Goal: Task Accomplishment & Management: Manage account settings

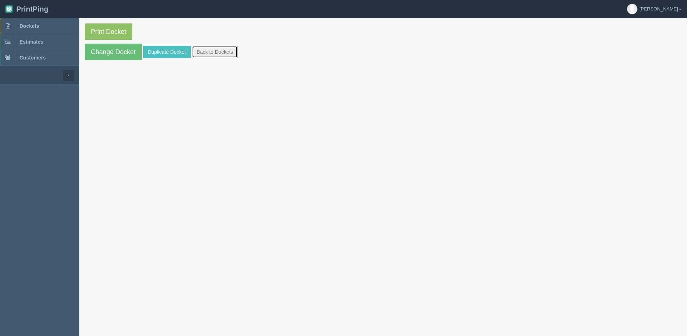
click at [231, 56] on link "Back to Dockets" at bounding box center [215, 52] width 46 height 12
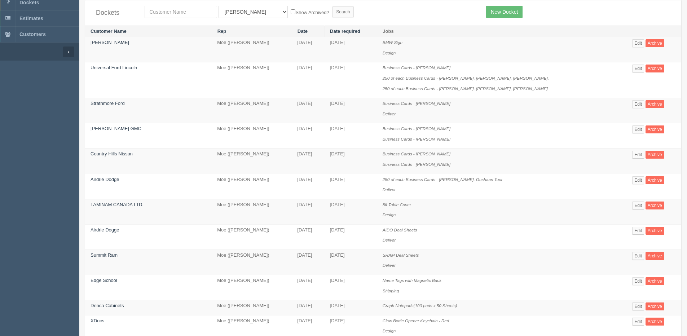
scroll to position [36, 0]
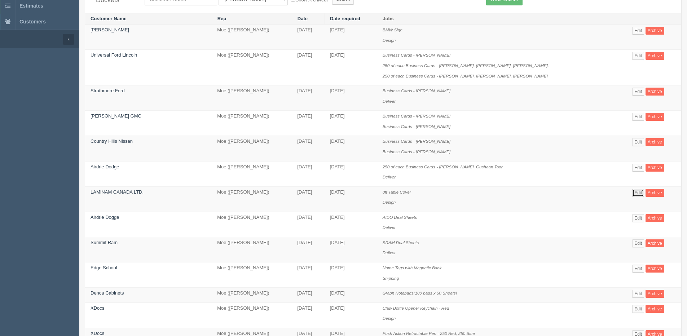
click at [632, 196] on link "Edit" at bounding box center [638, 193] width 12 height 8
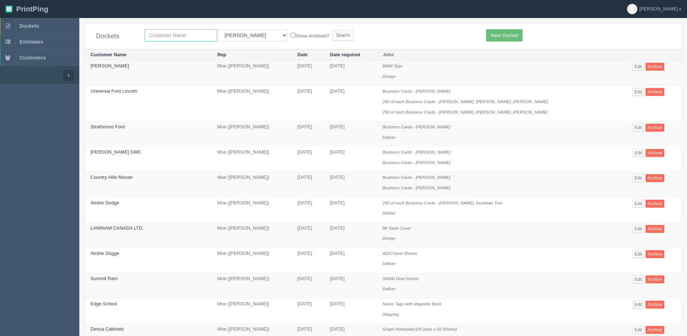
click at [162, 34] on input "text" at bounding box center [181, 35] width 72 height 12
type input "xdoc"
click at [332, 30] on input "Search" at bounding box center [343, 35] width 22 height 11
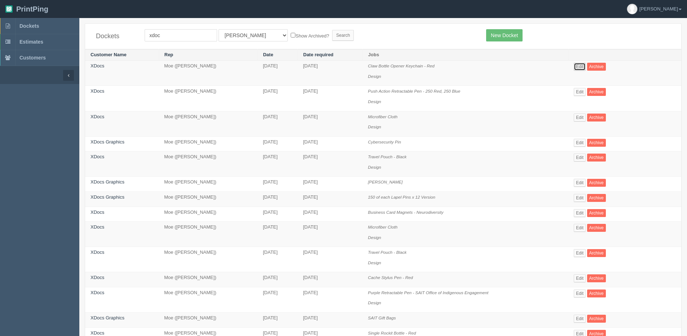
click at [582, 65] on link "Edit" at bounding box center [579, 67] width 12 height 8
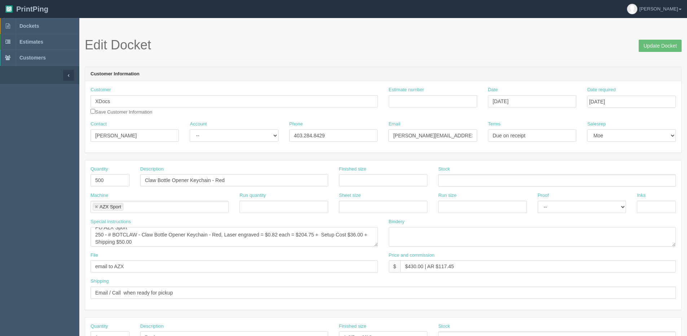
scroll to position [7, 0]
click at [668, 46] on input "Update Docket" at bounding box center [659, 46] width 43 height 12
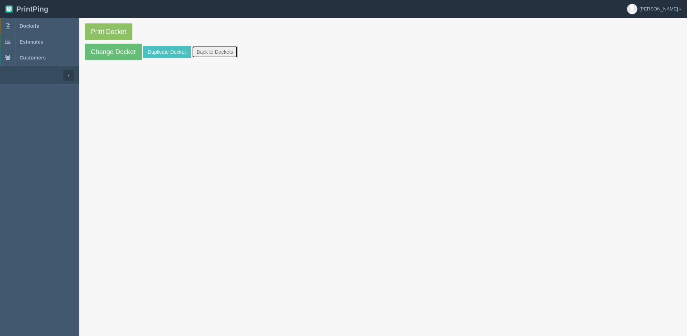
click at [204, 49] on link "Back to Dockets" at bounding box center [215, 52] width 46 height 12
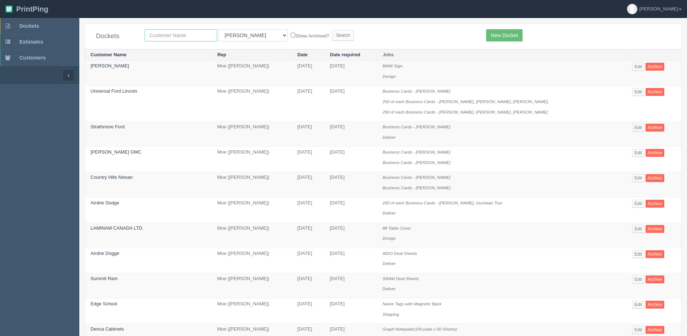
click at [186, 37] on input "text" at bounding box center [181, 35] width 72 height 12
type input "mercedes"
click at [332, 30] on input "Search" at bounding box center [343, 35] width 22 height 11
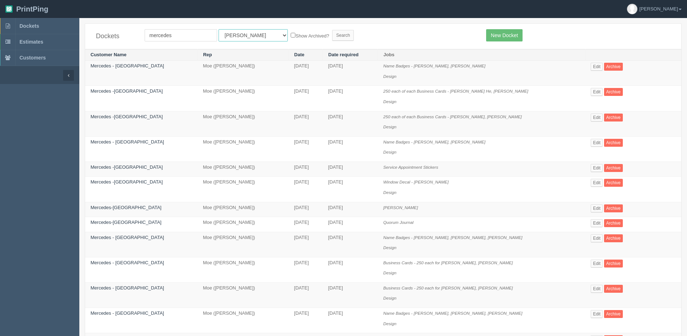
drag, startPoint x: 221, startPoint y: 35, endPoint x: 221, endPoint y: 40, distance: 5.1
click at [221, 35] on select "All Users Ali Ali Test 1 Aly Amy Ankit Arif Brandon Dan France Greg Jim Mark Ma…" at bounding box center [252, 35] width 69 height 12
select select "1"
click at [218, 29] on select "All Users Ali Ali Test 1 Aly Amy Ankit Arif Brandon Dan France Greg Jim Mark Ma…" at bounding box center [252, 35] width 69 height 12
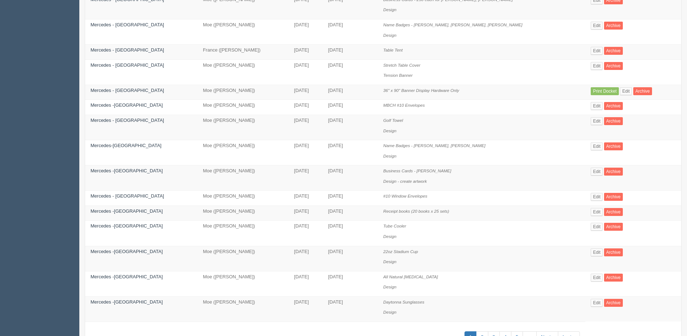
scroll to position [320, 0]
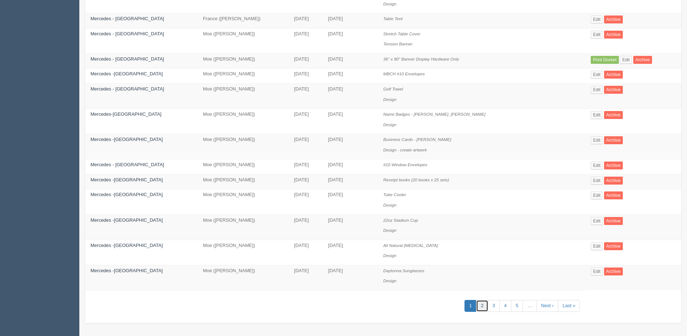
click at [480, 306] on link "2" at bounding box center [482, 306] width 12 height 12
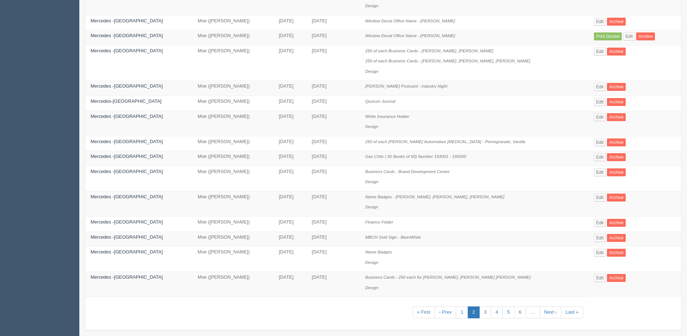
scroll to position [310, 0]
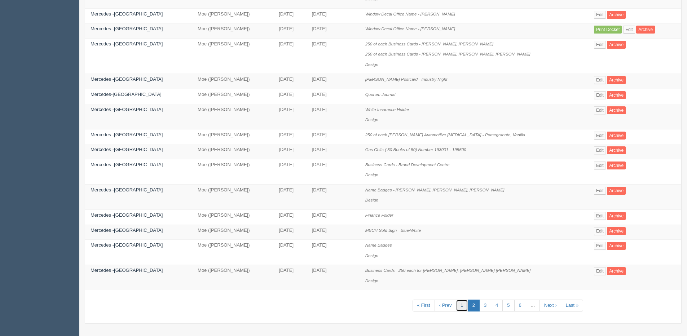
click at [456, 307] on link "1" at bounding box center [462, 306] width 12 height 12
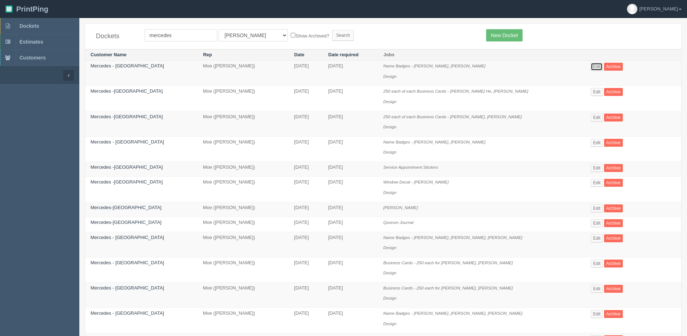
click at [591, 69] on link "Edit" at bounding box center [596, 67] width 12 height 8
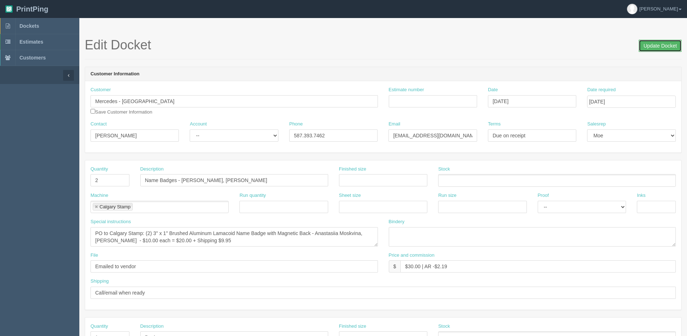
click at [650, 44] on input "Update Docket" at bounding box center [659, 46] width 43 height 12
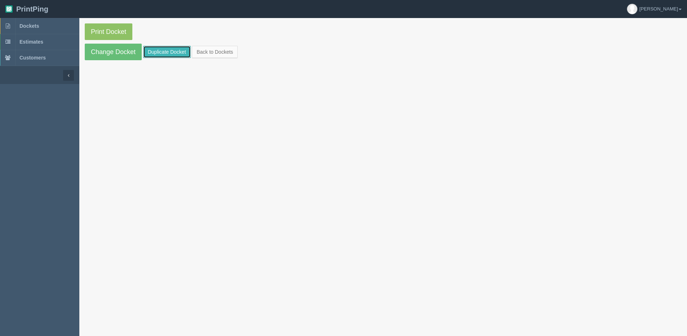
click at [154, 53] on link "Duplicate Docket" at bounding box center [167, 52] width 48 height 12
click at [150, 50] on link "Duplicate Docket" at bounding box center [167, 52] width 48 height 12
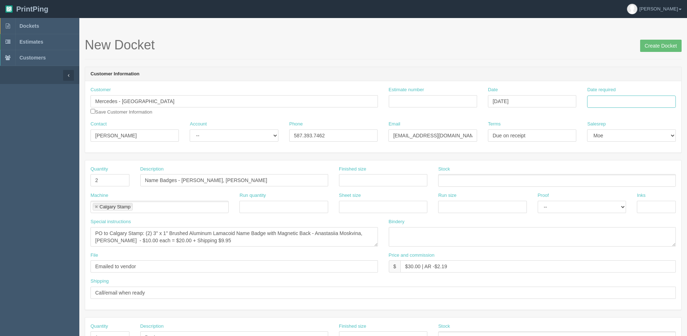
click at [639, 98] on input "Date required" at bounding box center [631, 102] width 88 height 12
click at [599, 205] on th "Today" at bounding box center [622, 201] width 67 height 10
click at [644, 182] on td "29" at bounding box center [642, 181] width 9 height 10
type input "[DATE]"
drag, startPoint x: 117, startPoint y: 177, endPoint x: 14, endPoint y: 196, distance: 104.7
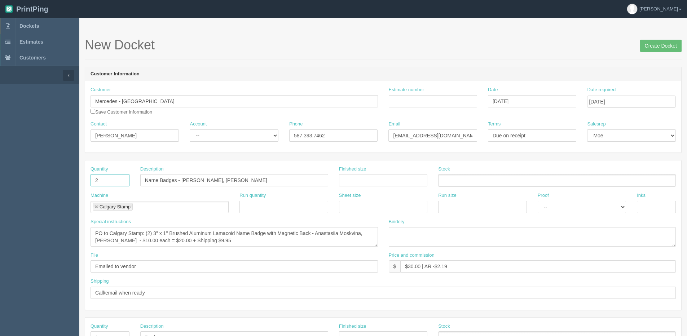
click at [14, 196] on section "Dockets Estimates Customers" at bounding box center [343, 336] width 687 height 637
type input "5"
click at [364, 181] on input "text" at bounding box center [383, 180] width 88 height 12
drag, startPoint x: 182, startPoint y: 179, endPoint x: 467, endPoint y: 179, distance: 285.8
click at [467, 179] on div "Quantity 5 Description Name Badges - Anastasiia Moskvina, Lea Starke Finished s…" at bounding box center [383, 179] width 596 height 26
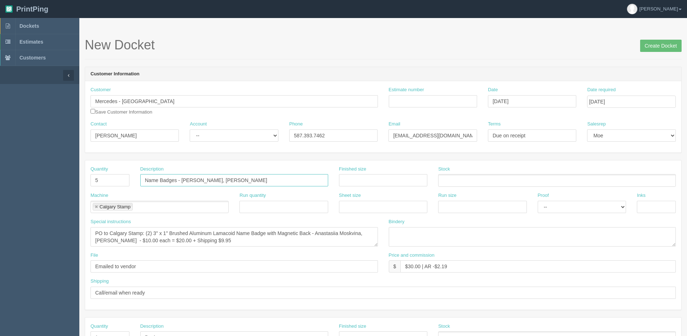
paste input "Dretyn Knox"
click at [219, 182] on input "Name Badges - Dretyn Knox." at bounding box center [234, 180] width 188 height 12
paste input "Jaspreet Hayre"
click at [209, 180] on input "Name Badges - Dretyn Knox. Jaspreet Hayre" at bounding box center [234, 180] width 188 height 12
click at [257, 181] on input "Name Badges - Dretyn Knox, Jaspreet Hayre" at bounding box center [234, 180] width 188 height 12
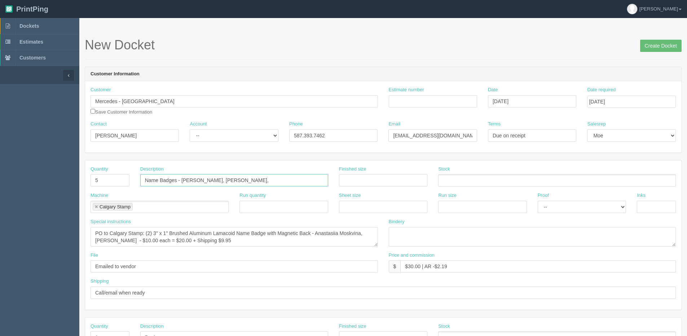
paste input "Courtney Ben-Amara"
click at [304, 176] on input "Name Badges - Dretyn Knox, Jaspreet Hayre, Courtney Ben-Amara," at bounding box center [234, 180] width 188 height 12
paste input "Kiara Miranda"
drag, startPoint x: 181, startPoint y: 181, endPoint x: 345, endPoint y: 179, distance: 163.6
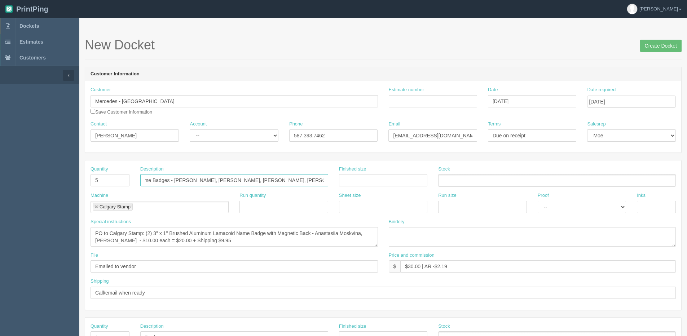
click at [345, 179] on div "Quantity 5 Description Name Badges - Dretyn Knox, Jaspreet Hayre, Courtney Ben-…" at bounding box center [383, 179] width 596 height 26
type input "Name Badges - [PERSON_NAME], [PERSON_NAME], [PERSON_NAME], [PERSON_NAME]"
drag, startPoint x: 315, startPoint y: 232, endPoint x: 110, endPoint y: 243, distance: 205.0
click at [110, 243] on textarea "PO to Calgary Stamp: (2) 3" x 1" Brushed Aluminum Lamacoid Name Badge with Magn…" at bounding box center [233, 236] width 287 height 19
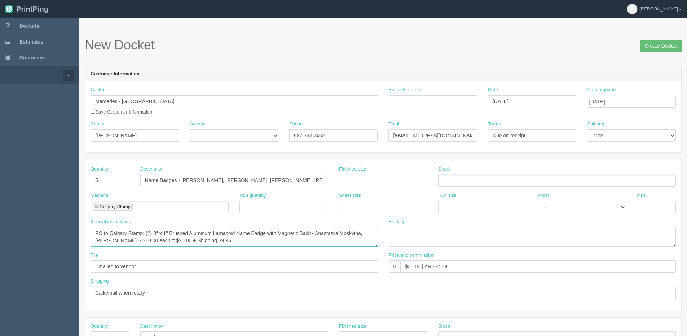
paste textarea "Dretyn Knox, Jaspreet Hayre, Courtney Ben-Amara, Kiara Miranda"
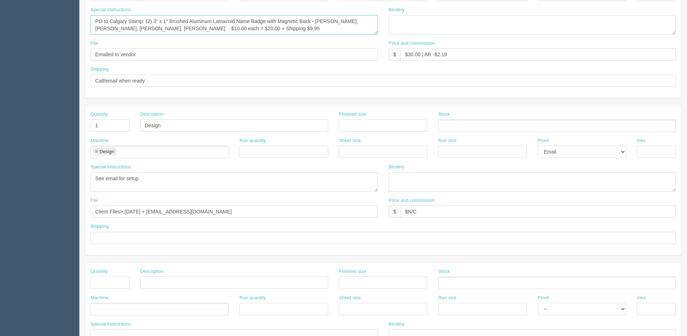
scroll to position [216, 0]
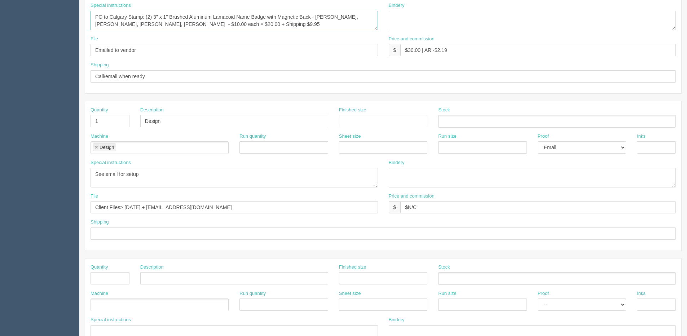
type textarea "PO to Calgary Stamp: (2) 3" x 1" Brushed Aluminum Lamacoid Name Badge with Magn…"
click at [145, 177] on textarea "See email for setup" at bounding box center [233, 177] width 287 height 19
paste textarea "Dretyn Knox, Jaspreet Hayre, Courtney Ben-Amara, Kiara Miranda"
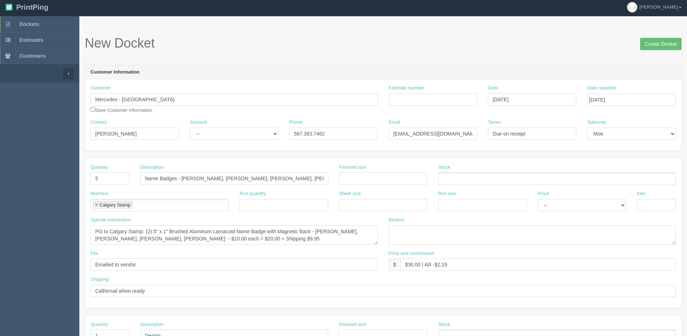
scroll to position [0, 0]
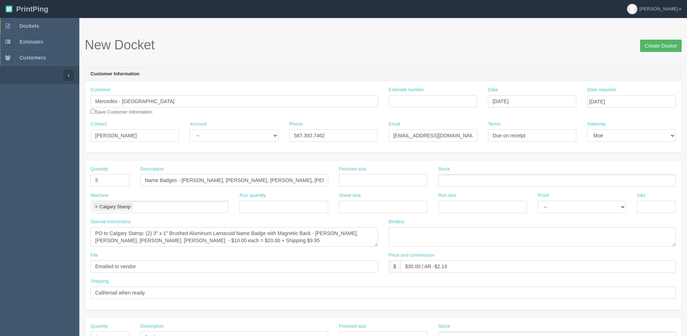
type textarea "See email for setup - Dretyn Knox, Jaspreet Hayre, Courtney Ben-Amara, Kiara Mi…"
click at [653, 41] on input "Create Docket" at bounding box center [660, 46] width 41 height 12
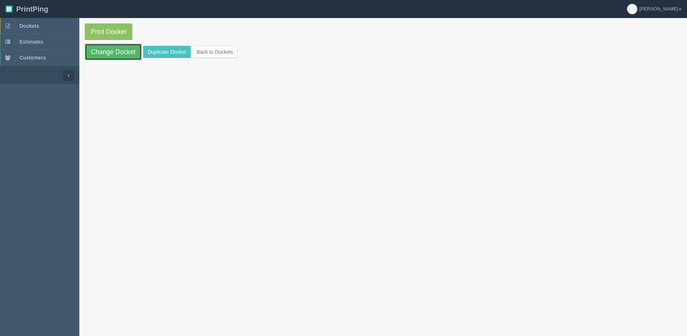
drag, startPoint x: 110, startPoint y: 54, endPoint x: 111, endPoint y: 58, distance: 4.2
click at [110, 54] on link "Change Docket" at bounding box center [113, 52] width 57 height 17
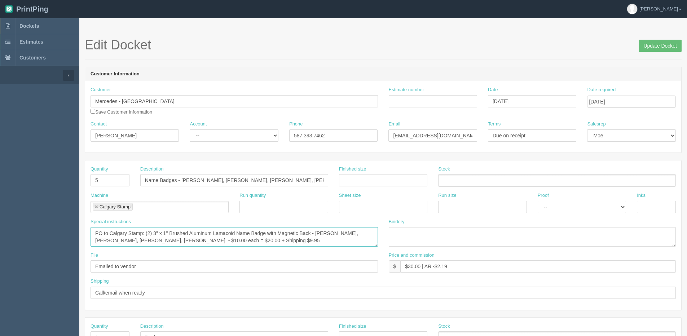
click at [149, 233] on textarea "PO to Calgary Stamp: (2) 3" x 1" Brushed Aluminum Lamacoid Name Badge with Magn…" at bounding box center [233, 236] width 287 height 19
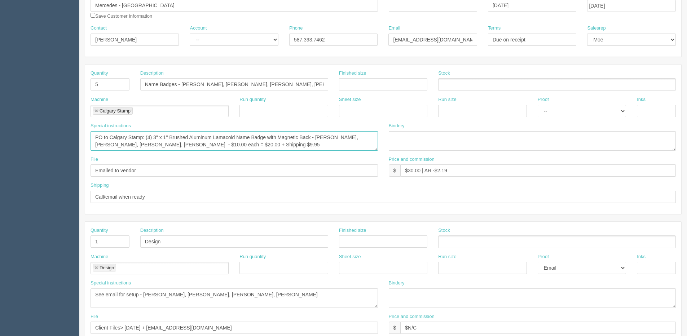
scroll to position [108, 0]
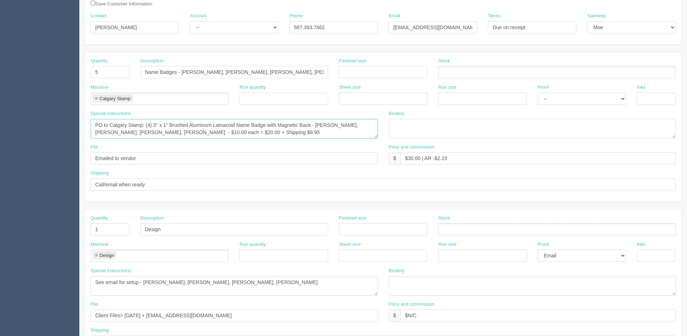
type textarea "PO to Calgary Stamp: (4) 3" x 1" Brushed Aluminum Lamacoid Name Badge with Magn…"
drag, startPoint x: 95, startPoint y: 77, endPoint x: 7, endPoint y: 79, distance: 88.0
click at [41, 78] on section "Dockets Estimates Customers" at bounding box center [343, 228] width 687 height 637
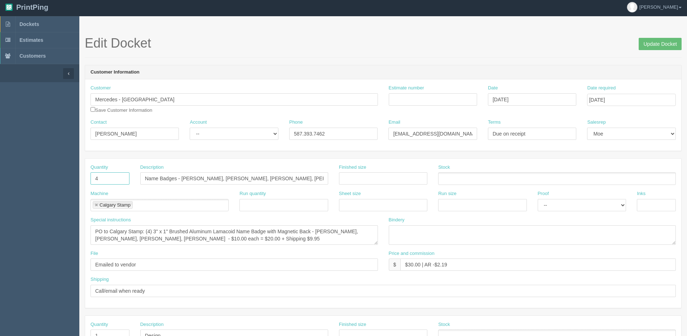
scroll to position [0, 0]
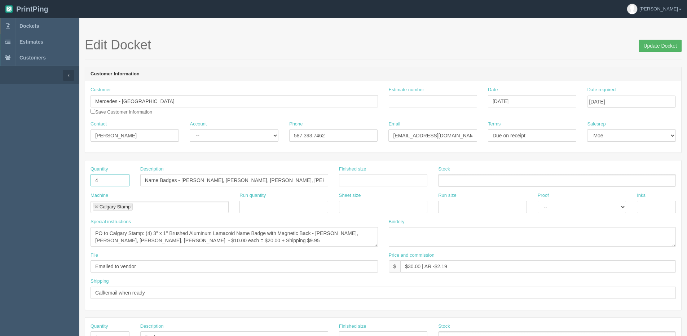
type input "4"
click at [648, 45] on input "Update Docket" at bounding box center [659, 46] width 43 height 12
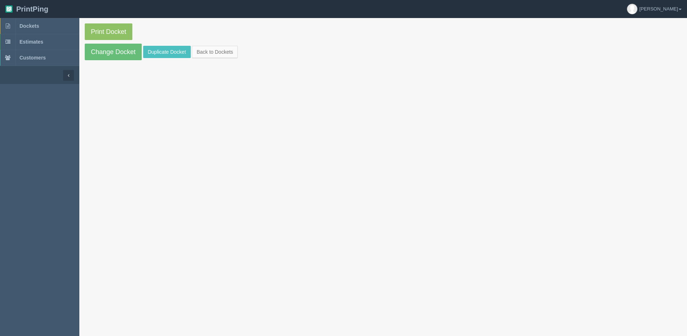
click at [194, 218] on section "Print Docket Change Docket Duplicate Docket Back to Dockets" at bounding box center [382, 186] width 607 height 336
click at [225, 53] on link "Back to Dockets" at bounding box center [215, 52] width 46 height 12
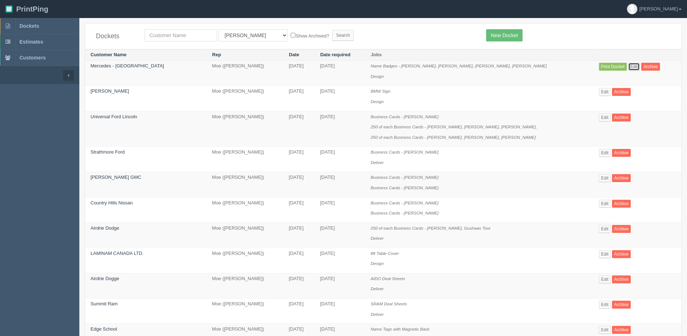
click at [628, 63] on link "Edit" at bounding box center [634, 67] width 12 height 8
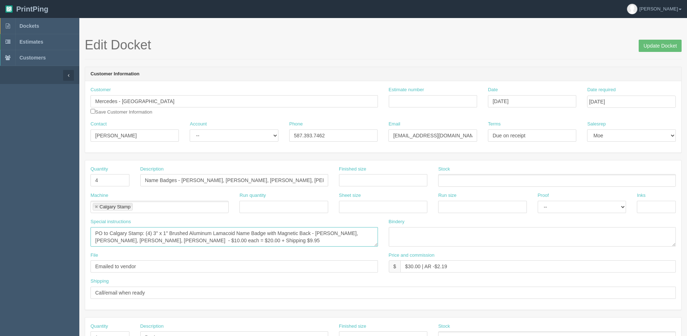
drag, startPoint x: 203, startPoint y: 239, endPoint x: 213, endPoint y: 240, distance: 10.9
click at [213, 240] on textarea "PO to Calgary Stamp: (4) 3" x 1" Brushed Aluminum Lamacoid Name Badge with Magn…" at bounding box center [233, 236] width 287 height 19
type textarea "PO to Calgary Stamp: (4) 3" x 1" Brushed Aluminum Lamacoid Name Badge with Magn…"
click at [408, 268] on input "$30.00 | AR -$2.19" at bounding box center [537, 266] width 275 height 12
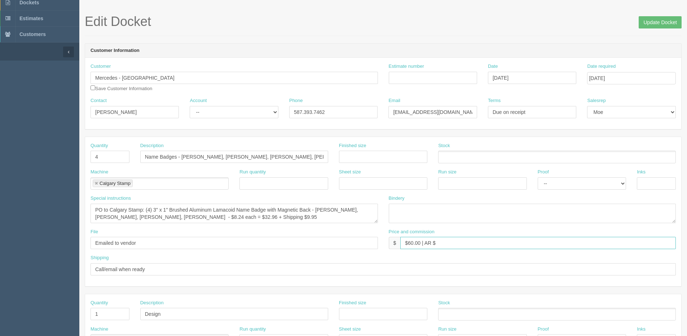
scroll to position [36, 0]
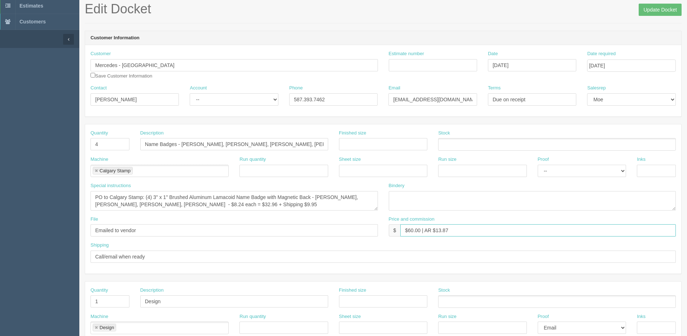
type input "$60.00 | AR $13.87"
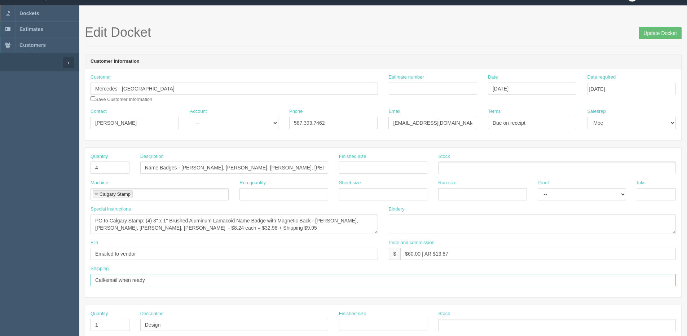
scroll to position [0, 0]
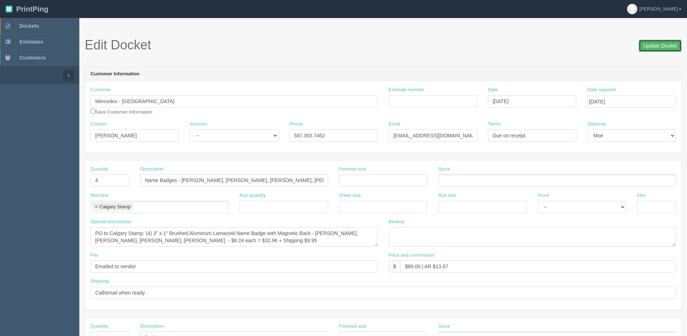
click at [661, 45] on input "Update Docket" at bounding box center [659, 46] width 43 height 12
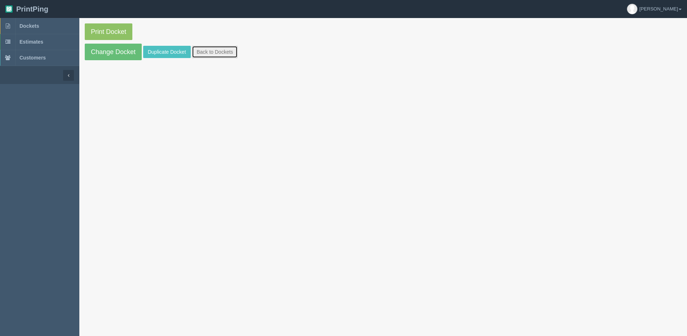
click at [201, 54] on link "Back to Dockets" at bounding box center [215, 52] width 46 height 12
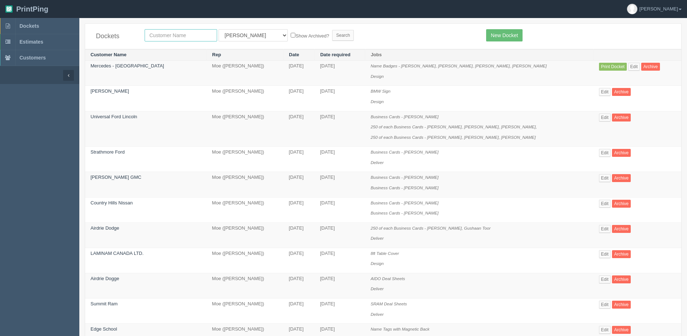
click at [168, 32] on input "text" at bounding box center [181, 35] width 72 height 12
type input "MERCEDES"
click at [332, 30] on input "Search" at bounding box center [343, 35] width 22 height 11
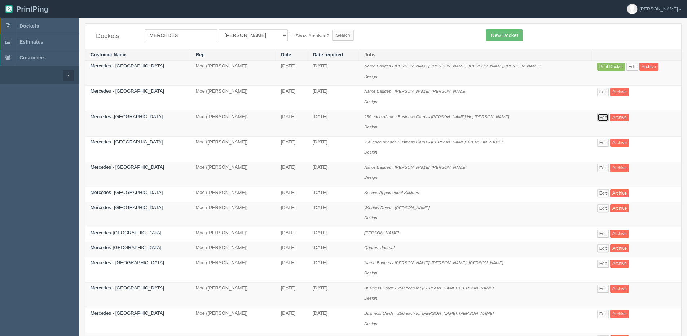
click at [597, 115] on link "Edit" at bounding box center [603, 118] width 12 height 8
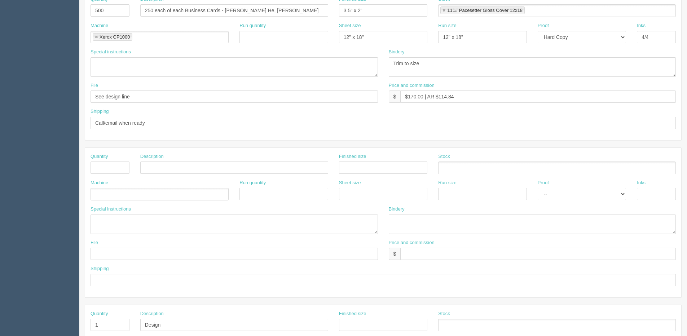
scroll to position [36, 0]
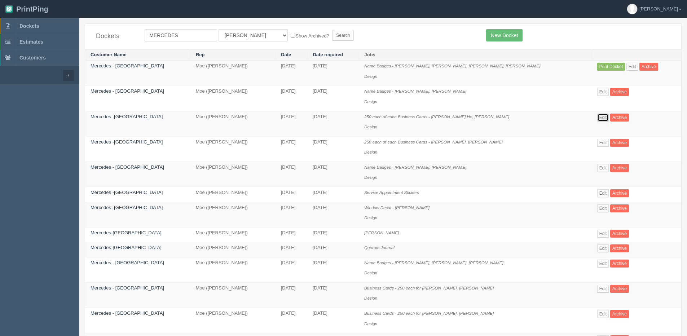
click at [597, 118] on link "Edit" at bounding box center [603, 118] width 12 height 8
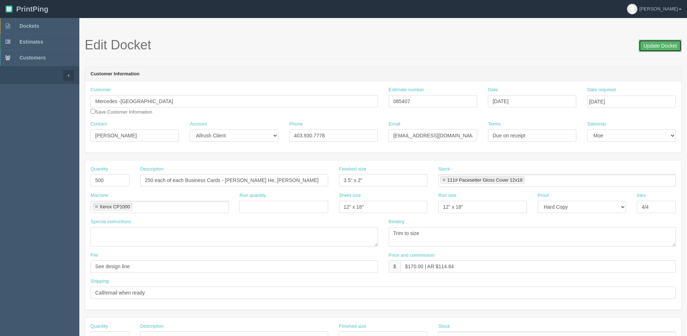
click at [657, 46] on input "Update Docket" at bounding box center [659, 46] width 43 height 12
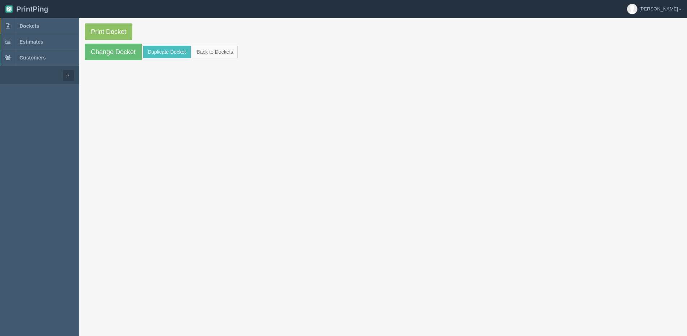
click at [165, 58] on section "Print Docket Change Docket Duplicate Docket Back to Dockets" at bounding box center [382, 42] width 607 height 48
click at [163, 49] on link "Duplicate Docket" at bounding box center [167, 52] width 48 height 12
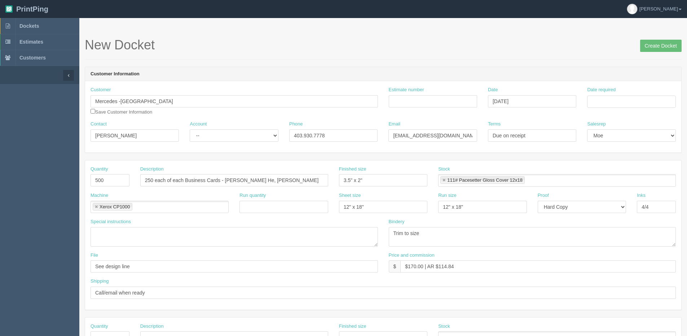
click at [611, 110] on div "Date required" at bounding box center [630, 100] width 99 height 27
click at [611, 99] on input "Date required" at bounding box center [631, 102] width 88 height 12
click at [598, 207] on div "« August 2025 » Su Mo Tu We Th Fr Sa 27 28 29 30 31 1 2 3 4 5 6 7 8 9 10 11 12 …" at bounding box center [622, 158] width 71 height 101
click at [597, 205] on th "Today" at bounding box center [622, 201] width 67 height 10
click at [614, 182] on td "26" at bounding box center [613, 181] width 9 height 10
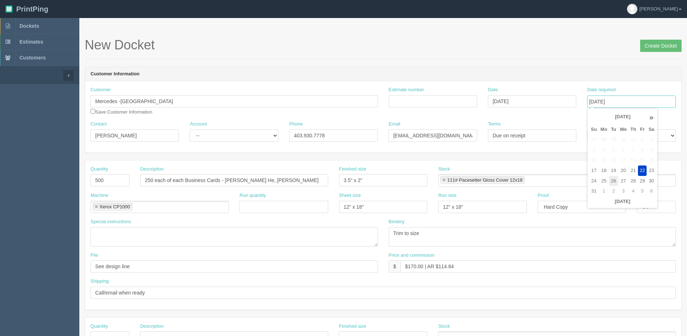
type input "August 26, 2025"
drag, startPoint x: 118, startPoint y: 179, endPoint x: 21, endPoint y: 179, distance: 97.0
click at [21, 179] on section "Dockets Estimates Customers" at bounding box center [343, 336] width 687 height 637
type input "7"
type input "500"
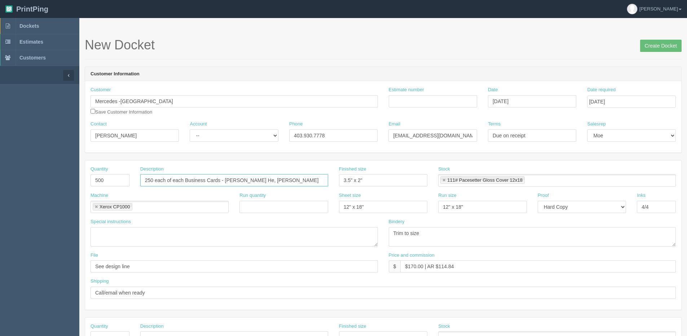
click at [255, 176] on input "250 each of each Business Cards - Candice He, Lyn Manzano" at bounding box center [234, 180] width 188 height 12
drag, startPoint x: 255, startPoint y: 176, endPoint x: 321, endPoint y: 178, distance: 65.6
click at [321, 178] on input "250 each of each Business Cards - Candice He, Lyn Manzano" at bounding box center [234, 180] width 188 height 12
paste input "Courtney Ben-Amara"
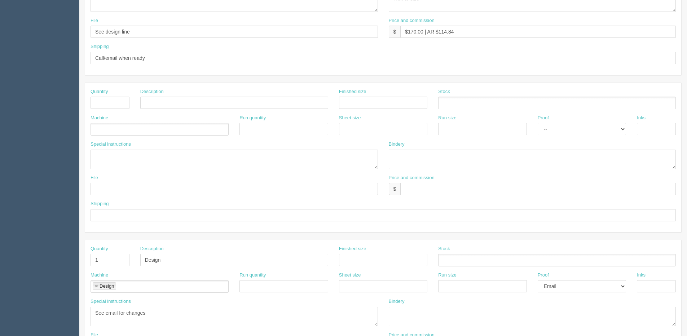
scroll to position [288, 0]
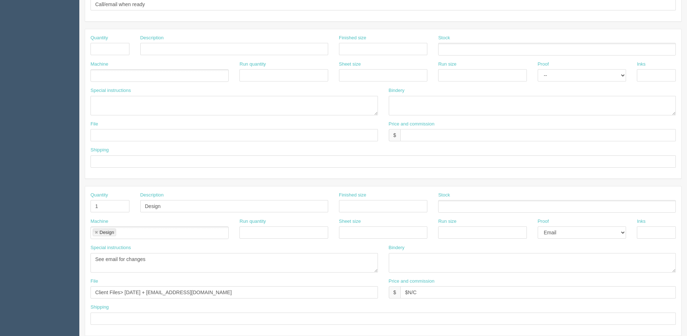
type input "250 each of each Business Cards - Candice He, Courtney Ben-Amara"
click at [153, 258] on textarea "See email for changes" at bounding box center [233, 262] width 287 height 19
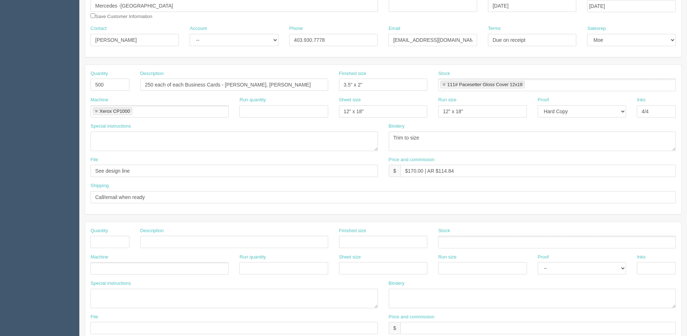
scroll to position [36, 0]
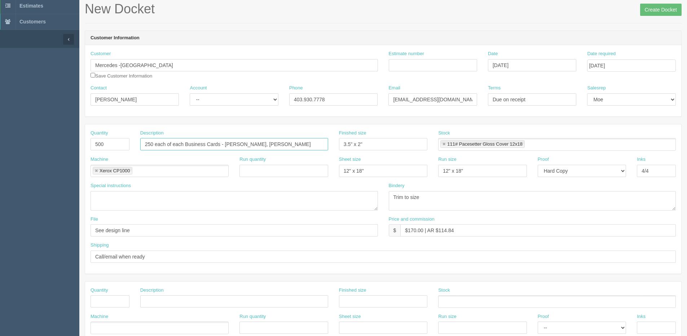
drag, startPoint x: 225, startPoint y: 143, endPoint x: 250, endPoint y: 145, distance: 25.3
click at [250, 145] on input "250 each of each Business Cards - Candice He, Courtney Ben-Amara" at bounding box center [234, 144] width 188 height 12
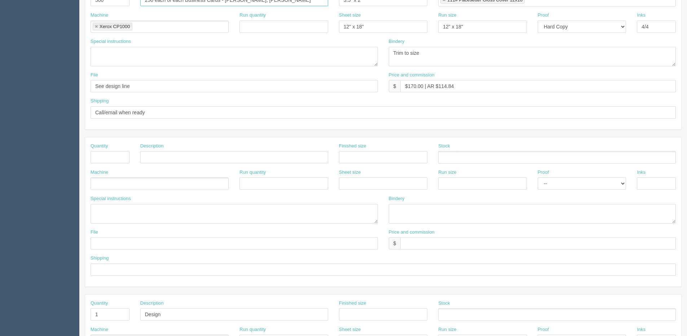
scroll to position [252, 0]
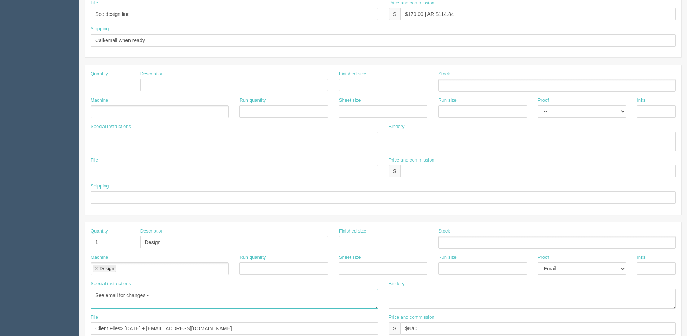
click at [172, 296] on textarea "See email for changes" at bounding box center [233, 298] width 287 height 19
paste textarea "Candice He"
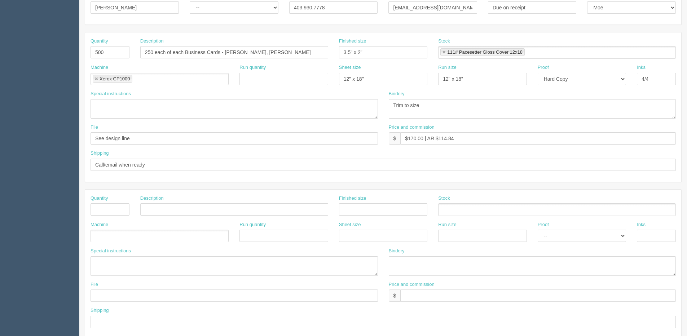
scroll to position [108, 0]
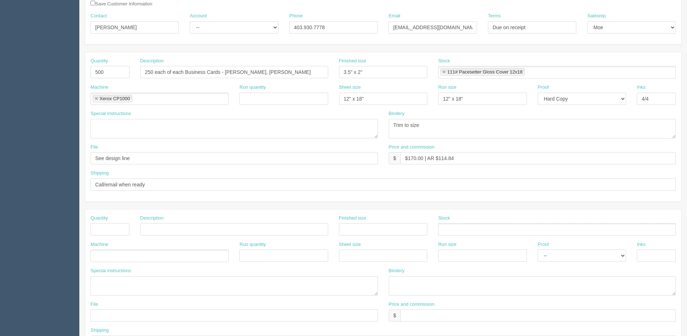
type textarea "See email for changes - Candice He in Client Files>August 2025"
click at [412, 162] on input "$170.00 | AR $114.84" at bounding box center [537, 158] width 275 height 12
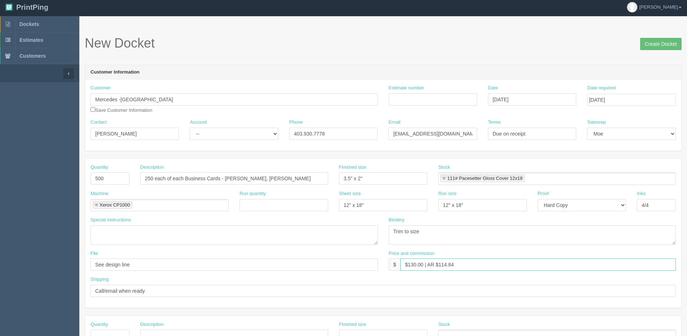
scroll to position [0, 0]
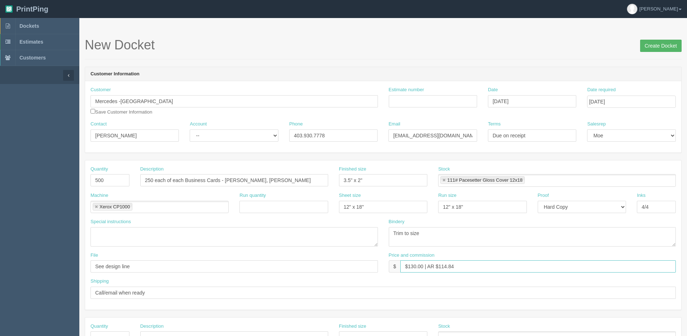
type input "$130.00 | AR $114.84"
click at [646, 48] on input "Create Docket" at bounding box center [660, 46] width 41 height 12
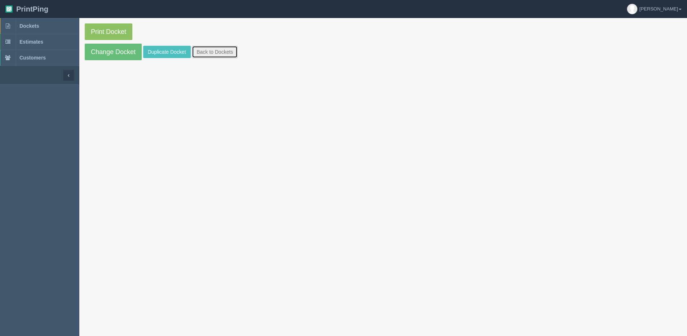
click at [217, 55] on link "Back to Dockets" at bounding box center [215, 52] width 46 height 12
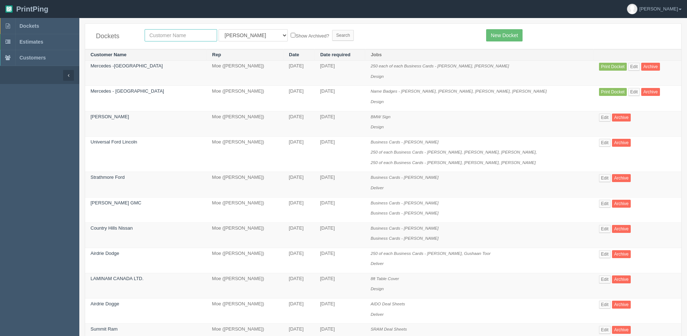
click at [154, 37] on input "text" at bounding box center [181, 35] width 72 height 12
type input "mercede"
click at [332, 30] on input "Search" at bounding box center [343, 35] width 22 height 11
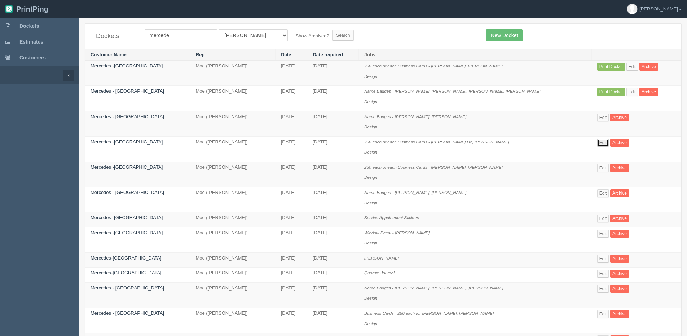
click at [597, 143] on link "Edit" at bounding box center [603, 143] width 12 height 8
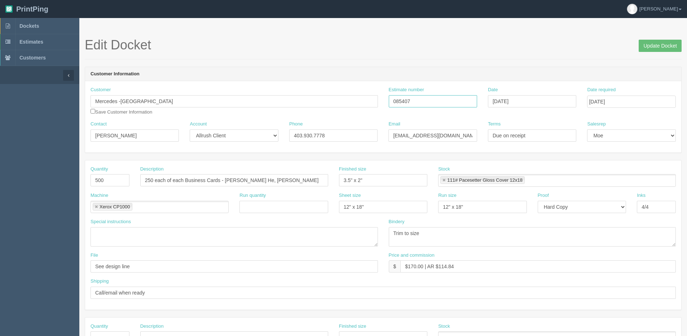
drag, startPoint x: 435, startPoint y: 103, endPoint x: 375, endPoint y: 103, distance: 59.5
click at [375, 103] on div "Customer Mercedes -Benz Country Hills Save Customer Information Estimate number…" at bounding box center [383, 104] width 596 height 34
click at [30, 25] on span "Dockets" at bounding box center [28, 26] width 19 height 6
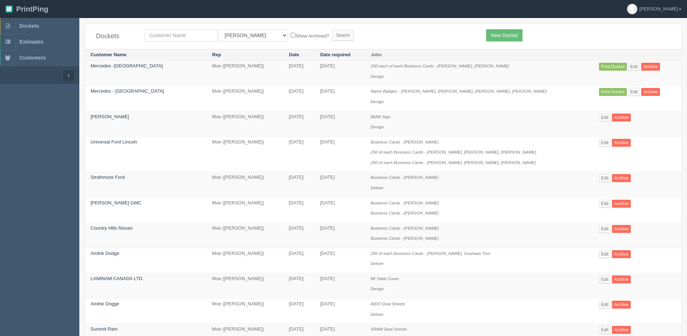
click at [625, 62] on td "Print Docket Edit Archive" at bounding box center [637, 73] width 88 height 25
click at [628, 67] on link "Edit" at bounding box center [634, 67] width 12 height 8
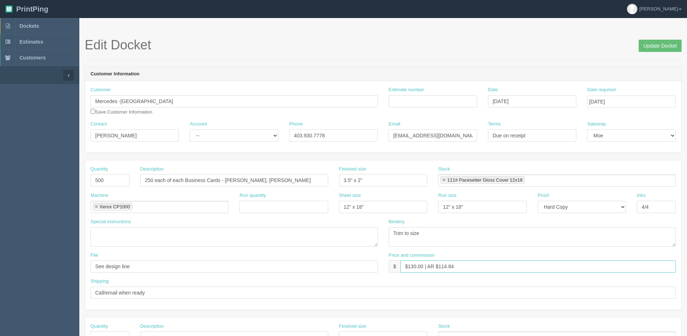
drag, startPoint x: 439, startPoint y: 268, endPoint x: 488, endPoint y: 253, distance: 50.8
click at [488, 253] on div "Price and commission $ $130.00 | AR $114.84" at bounding box center [532, 262] width 287 height 21
type input "$130.00 | AR $76.45"
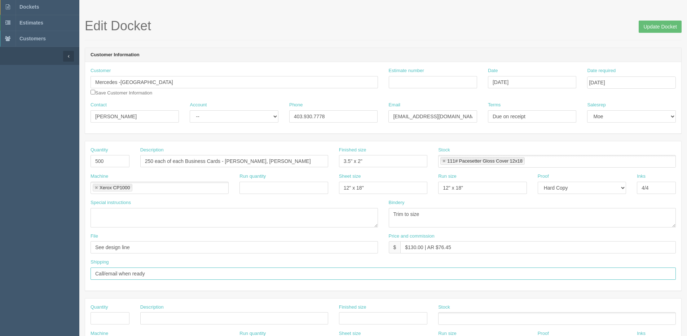
scroll to position [36, 0]
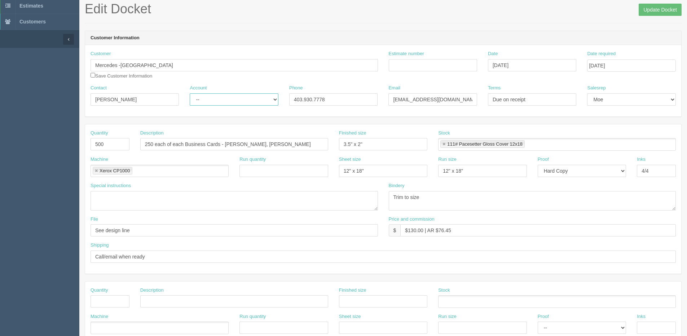
click at [212, 101] on select "-- Existing Client Allrush Client Rep Client" at bounding box center [234, 99] width 88 height 12
select select "Allrush Client"
click at [190, 93] on select "-- Existing Client Allrush Client Rep Client" at bounding box center [234, 99] width 88 height 12
click at [422, 65] on input "Estimate number" at bounding box center [433, 65] width 88 height 12
type input "085407"
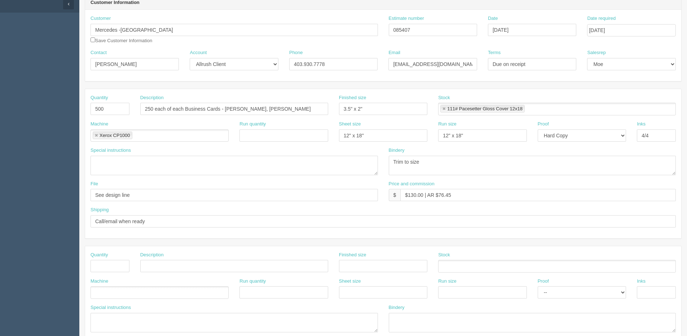
scroll to position [66, 0]
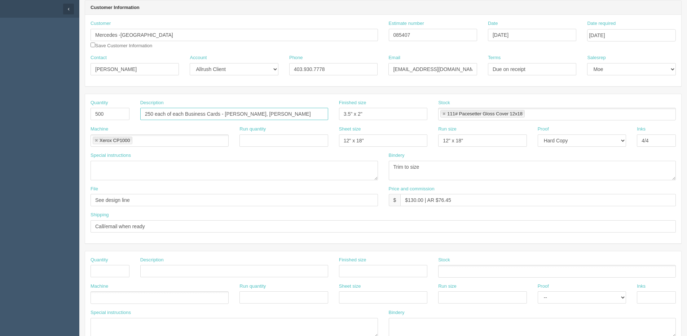
drag, startPoint x: 254, startPoint y: 112, endPoint x: 359, endPoint y: 114, distance: 104.2
click at [359, 114] on div "Quantity 500 Description 250 each of each Business Cards - Candice He, Courtney…" at bounding box center [383, 112] width 596 height 26
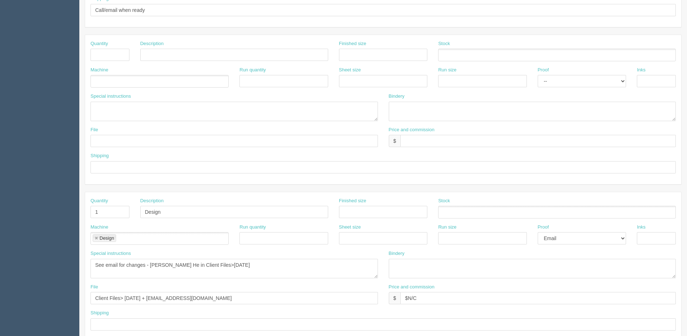
scroll to position [319, 0]
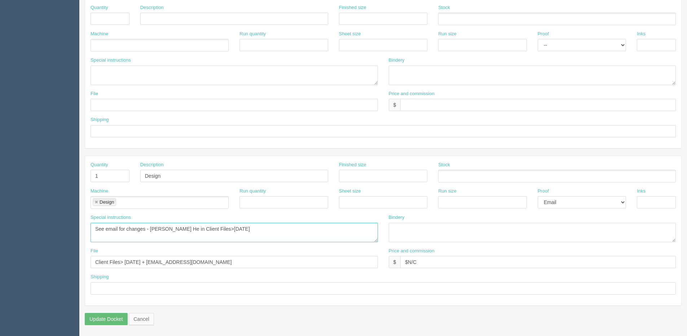
click at [128, 229] on textarea "See email for changes - Candice He in Client Files>August 2025" at bounding box center [233, 232] width 287 height 19
click at [187, 234] on textarea "See email for changes - Candice He in Client Files>August 2025" at bounding box center [233, 232] width 287 height 19
paste textarea "Courtney Ben-Amara"
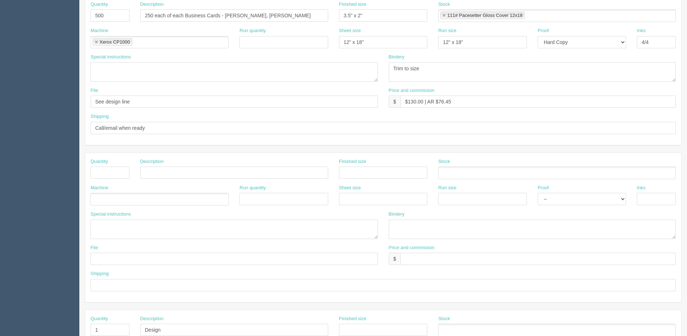
scroll to position [102, 0]
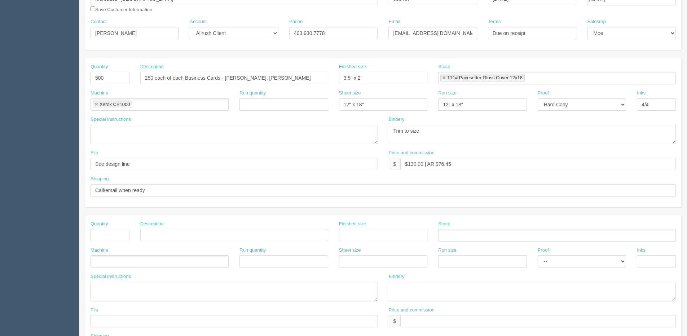
type textarea "See email for Setup Candice He - Client Files>August 2025 Courtney Ben-Amara"
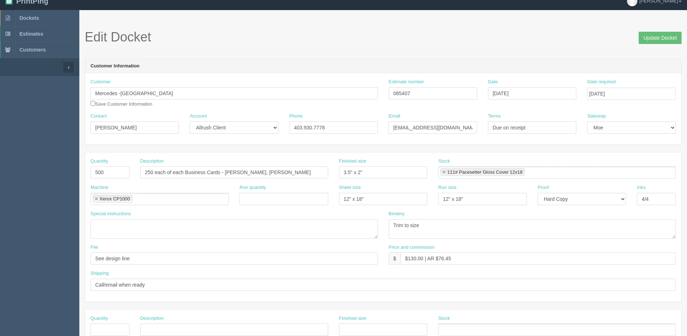
scroll to position [0, 0]
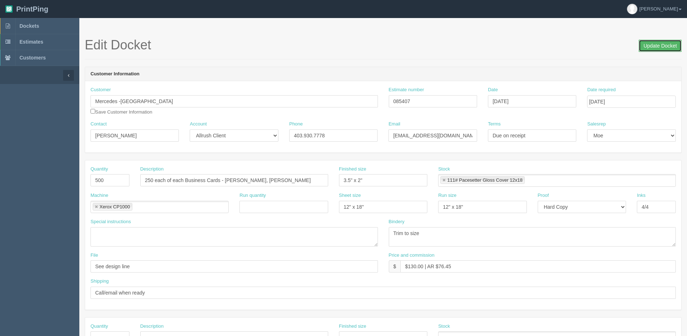
drag, startPoint x: 668, startPoint y: 46, endPoint x: 660, endPoint y: 47, distance: 7.4
click at [667, 46] on input "Update Docket" at bounding box center [659, 46] width 43 height 12
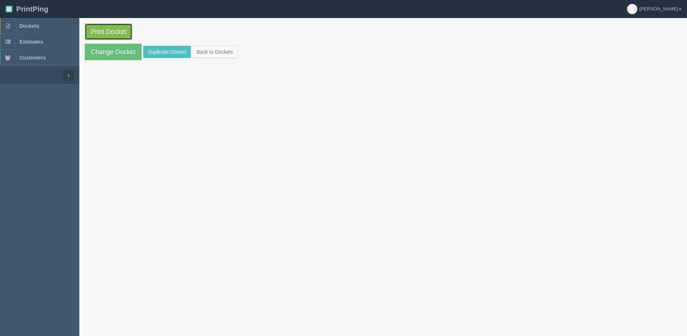
click at [111, 36] on link "Print Docket" at bounding box center [109, 31] width 48 height 17
click at [226, 49] on link "Back to Dockets" at bounding box center [215, 52] width 46 height 12
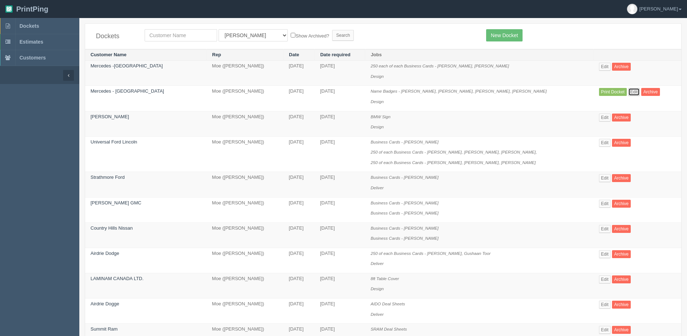
click at [628, 94] on link "Edit" at bounding box center [634, 92] width 12 height 8
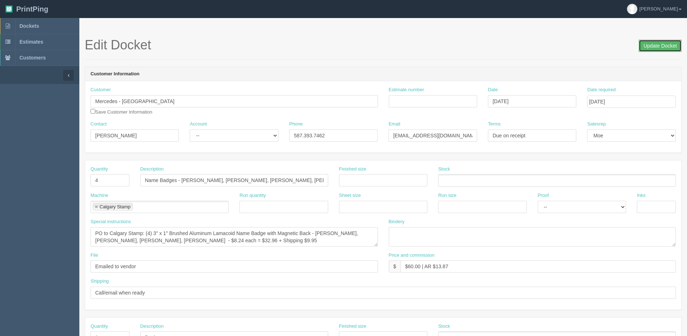
click at [647, 45] on input "Update Docket" at bounding box center [659, 46] width 43 height 12
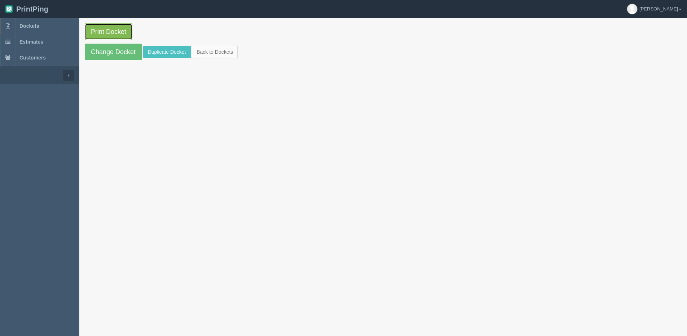
click at [107, 32] on link "Print Docket" at bounding box center [109, 31] width 48 height 17
click at [206, 51] on link "Back to Dockets" at bounding box center [215, 52] width 46 height 12
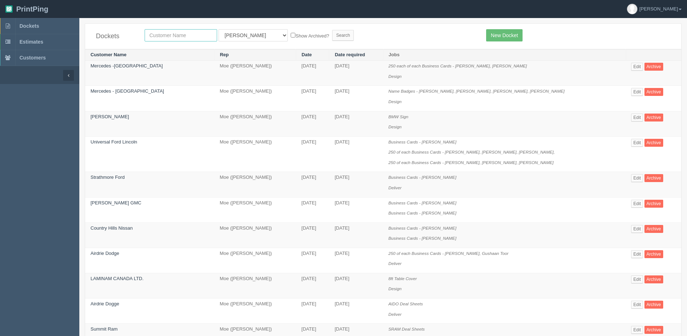
click at [150, 33] on input "text" at bounding box center [181, 35] width 72 height 12
type input "airdrie"
click at [332, 30] on input "Search" at bounding box center [343, 35] width 22 height 11
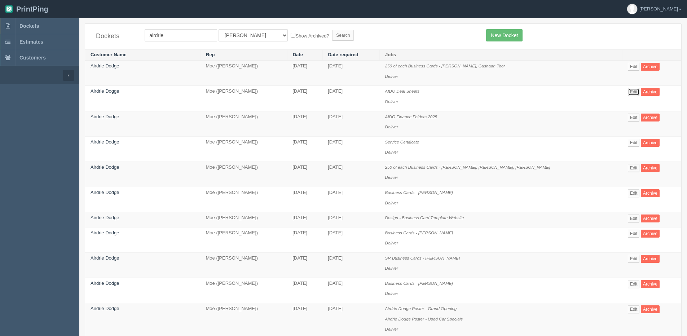
click at [628, 92] on link "Edit" at bounding box center [634, 92] width 12 height 8
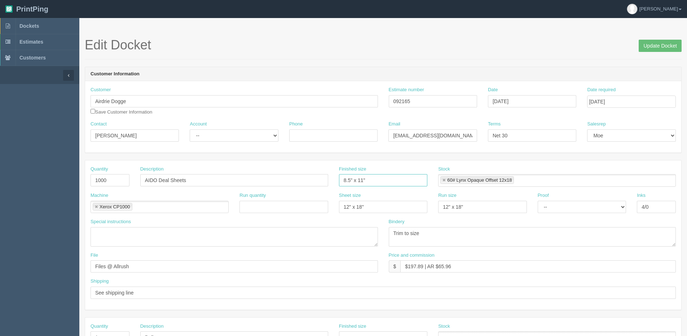
click at [359, 180] on input "8.5" x 11"" at bounding box center [383, 180] width 88 height 12
type input "8.5" x 14""
click at [216, 138] on select "-- Existing Client Allrush Client Rep Client" at bounding box center [234, 135] width 88 height 12
select select "Allrush Client"
click at [190, 129] on select "-- Existing Client Allrush Client Rep Client" at bounding box center [234, 135] width 88 height 12
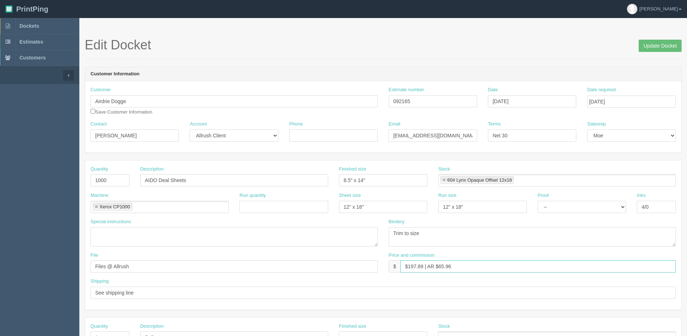
drag, startPoint x: 407, startPoint y: 267, endPoint x: 423, endPoint y: 267, distance: 15.9
click at [423, 267] on input "$197.89 | AR $65.96" at bounding box center [537, 266] width 275 height 12
drag, startPoint x: 438, startPoint y: 267, endPoint x: 548, endPoint y: 255, distance: 110.9
click at [538, 253] on div "Price and commission $ $339.53 | AR $65.96" at bounding box center [532, 262] width 287 height 21
type input "$339.53 | AR $113.18"
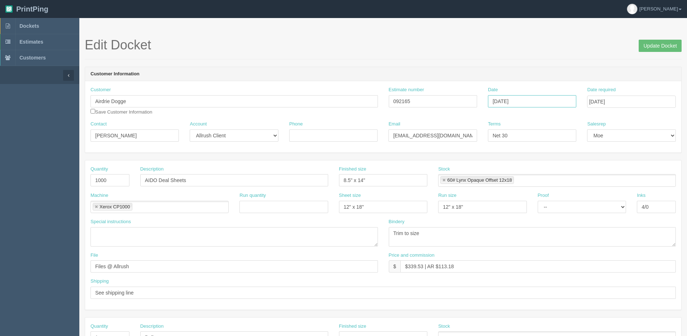
click at [522, 99] on input "August 21, 2025" at bounding box center [532, 101] width 88 height 12
click at [545, 169] on td "22" at bounding box center [542, 170] width 9 height 10
type input "[DATE]"
drag, startPoint x: 648, startPoint y: 49, endPoint x: 620, endPoint y: 45, distance: 28.7
click at [647, 49] on input "Update Docket" at bounding box center [659, 46] width 43 height 12
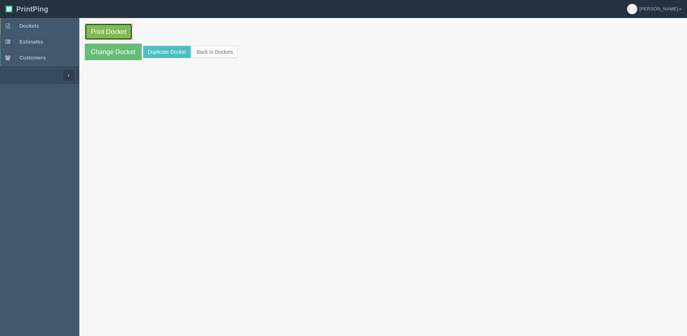
click at [100, 28] on link "Print Docket" at bounding box center [109, 31] width 48 height 17
click at [109, 53] on link "Change Docket" at bounding box center [113, 52] width 57 height 17
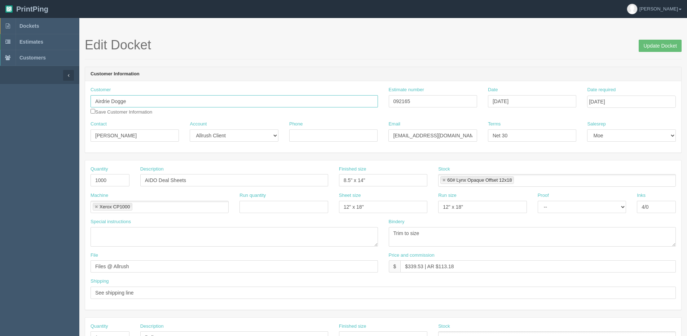
click at [120, 103] on input "Airdrie Dogge" at bounding box center [233, 101] width 287 height 12
type input "Airdrie Dodge"
click at [669, 48] on input "Update Docket" at bounding box center [659, 46] width 43 height 12
